Goal: Find specific page/section: Find specific page/section

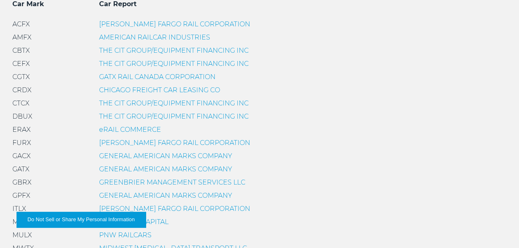
scroll to position [288, 0]
click at [24, 117] on span "DBUX" at bounding box center [22, 117] width 20 height 8
click at [24, 119] on span "DBUX" at bounding box center [22, 117] width 20 height 8
click at [326, 120] on div "DBUX THE CIT GROUP/EQUIPMENT FINANCING INC" at bounding box center [259, 117] width 494 height 10
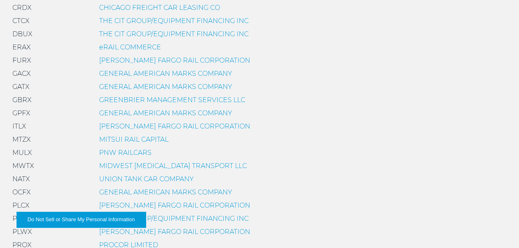
scroll to position [371, 0]
click at [129, 33] on link "THE CIT GROUP/EQUIPMENT FINANCING INC" at bounding box center [173, 34] width 149 height 8
